Goal: Transaction & Acquisition: Book appointment/travel/reservation

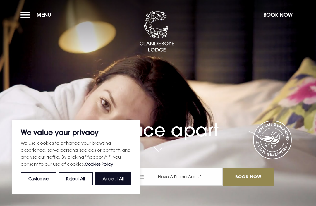
click at [118, 181] on button "Accept All" at bounding box center [113, 178] width 36 height 13
checkbox input "true"
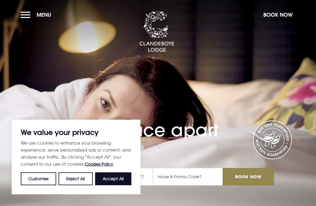
checkbox input "true"
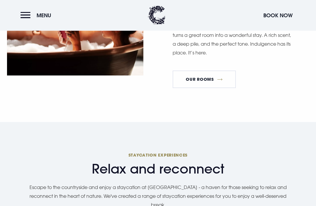
scroll to position [394, 0]
click at [199, 88] on link "Our Rooms" at bounding box center [204, 80] width 63 height 18
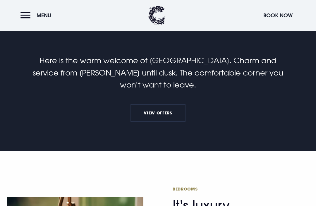
scroll to position [141, 0]
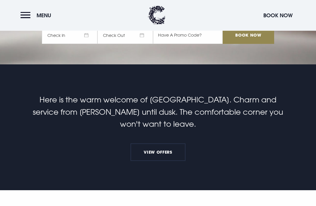
click at [160, 161] on link "View Offers" at bounding box center [158, 153] width 55 height 18
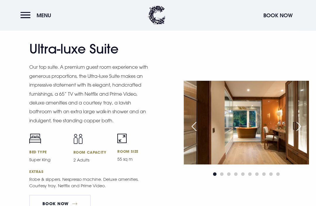
scroll to position [784, 0]
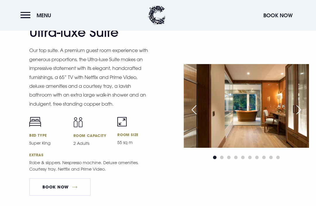
click at [304, 116] on div "Next slide" at bounding box center [298, 110] width 15 height 13
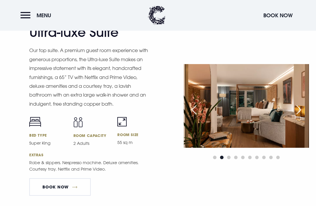
click at [302, 116] on div "Next slide" at bounding box center [298, 109] width 15 height 13
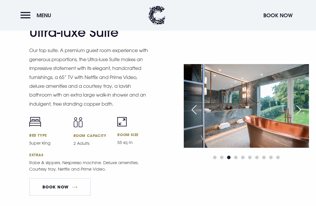
click at [300, 116] on div "Next slide" at bounding box center [298, 109] width 15 height 13
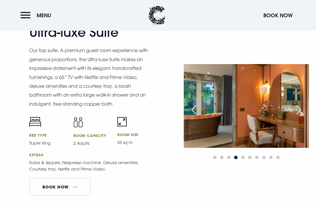
click at [195, 116] on div "Previous slide" at bounding box center [194, 109] width 15 height 13
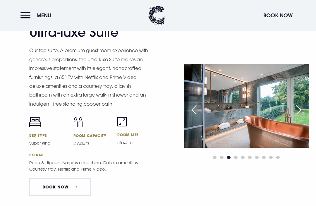
click at [301, 116] on div "Next slide" at bounding box center [298, 109] width 15 height 13
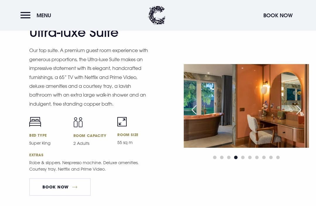
click at [301, 116] on div "Next slide" at bounding box center [298, 109] width 15 height 13
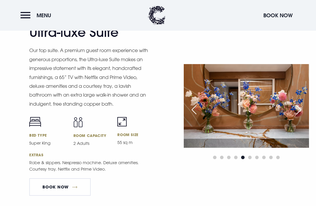
click at [300, 116] on div "Next slide" at bounding box center [298, 109] width 15 height 13
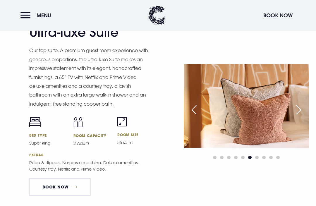
click at [301, 116] on div "Next slide" at bounding box center [298, 109] width 15 height 13
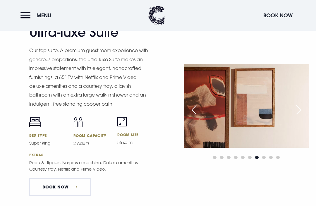
click at [301, 116] on div "Next slide" at bounding box center [298, 109] width 15 height 13
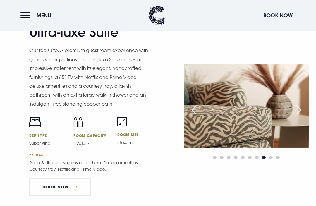
click at [300, 116] on div "Next slide" at bounding box center [298, 109] width 15 height 13
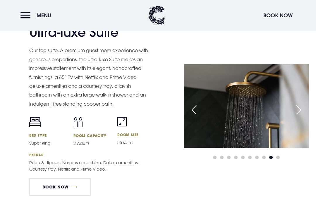
click at [301, 116] on div "Next slide" at bounding box center [298, 109] width 15 height 13
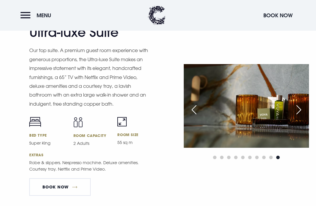
click at [302, 116] on div "Next slide" at bounding box center [298, 109] width 15 height 13
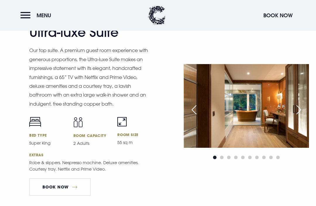
click at [301, 116] on div "Next slide" at bounding box center [298, 109] width 15 height 13
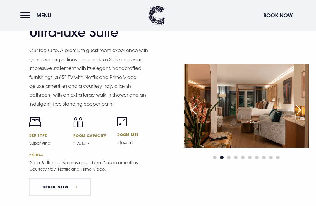
click at [302, 116] on div "Next slide" at bounding box center [298, 109] width 15 height 13
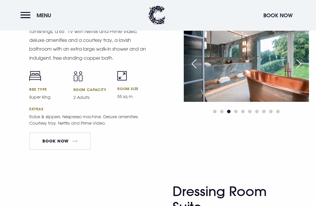
scroll to position [830, 0]
click at [65, 150] on link "Book Now" at bounding box center [59, 141] width 61 height 18
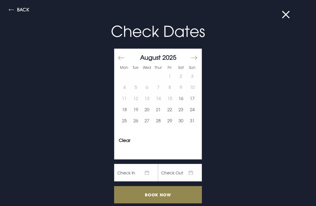
click at [159, 112] on button "21" at bounding box center [158, 109] width 11 height 11
click at [181, 113] on button "23" at bounding box center [180, 109] width 11 height 11
click at [160, 195] on input "Book Now" at bounding box center [158, 194] width 88 height 17
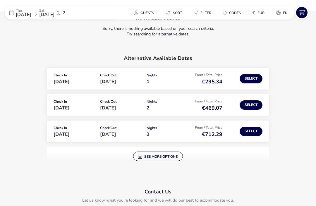
scroll to position [57, 0]
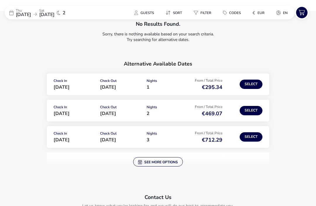
click at [252, 138] on button "Select" at bounding box center [251, 137] width 23 height 9
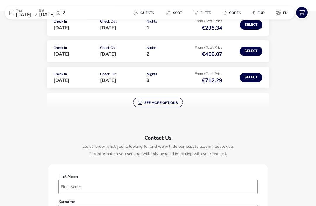
scroll to position [112, 0]
